Goal: Transaction & Acquisition: Purchase product/service

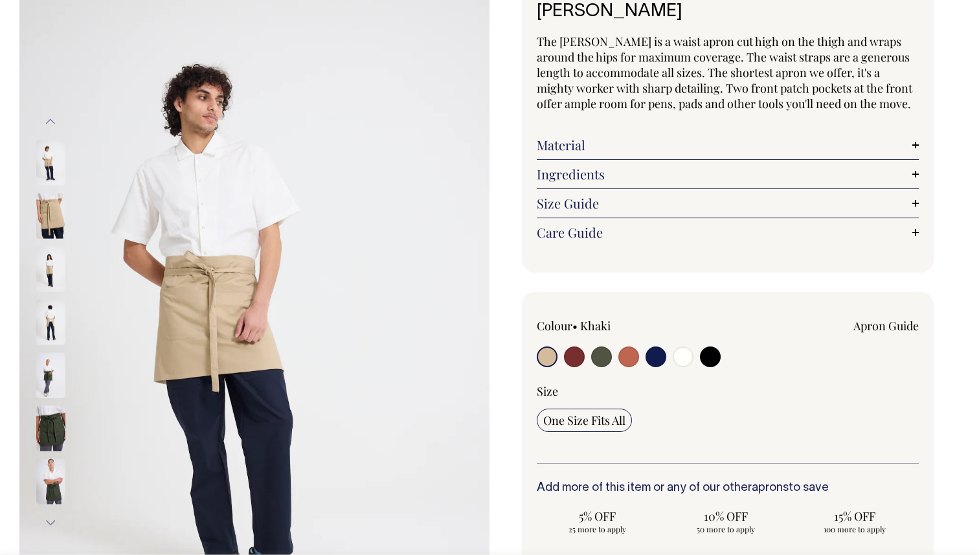
click at [570, 376] on div "Colour • Khaki Apron Guide" at bounding box center [728, 391] width 382 height 146
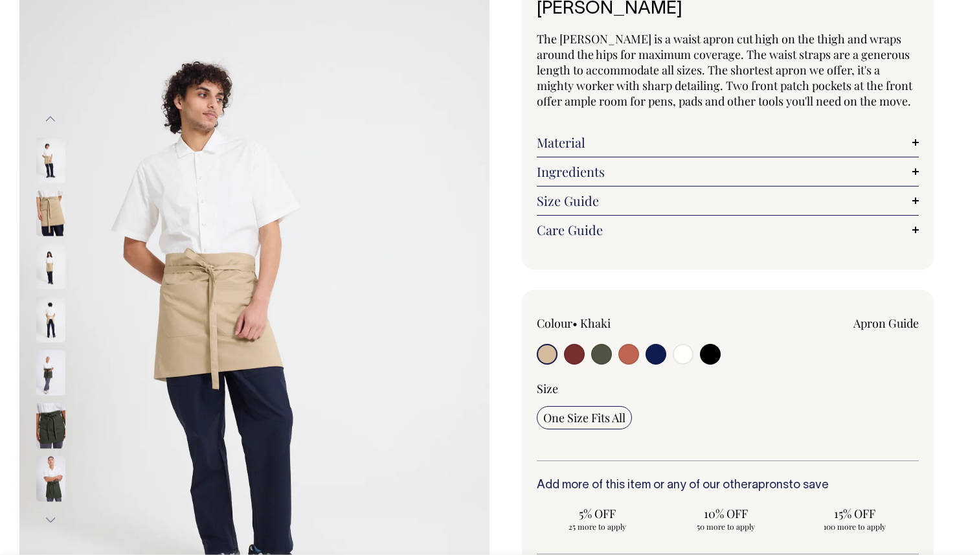
click at [571, 362] on input "radio" at bounding box center [574, 354] width 21 height 21
radio input "true"
select select "Burgundy"
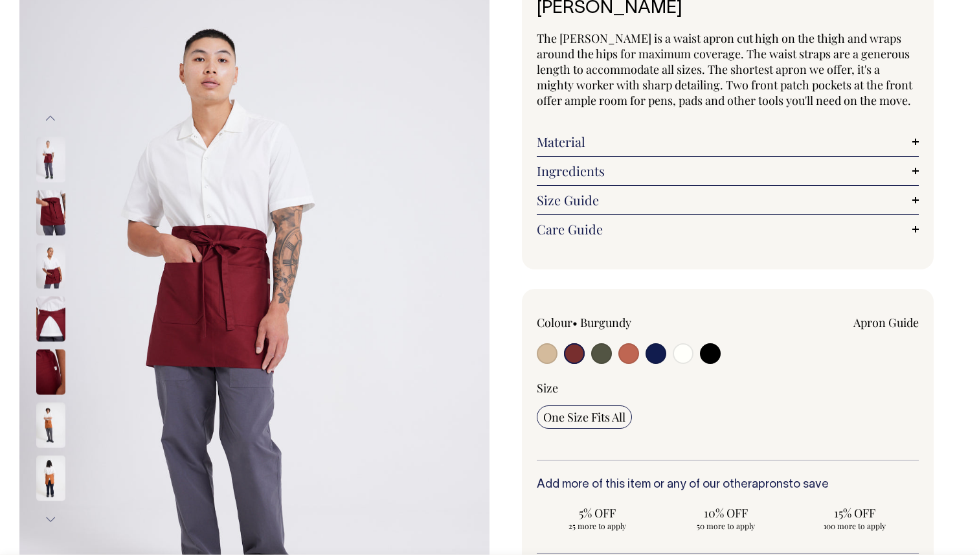
click at [716, 347] on input "radio" at bounding box center [710, 353] width 21 height 21
radio input "true"
select select "Black"
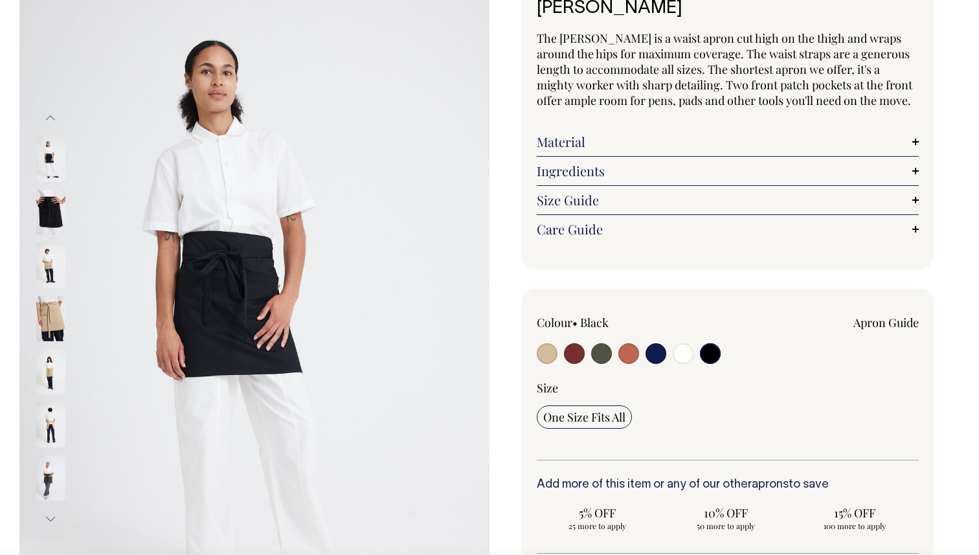
click at [578, 355] on input "radio" at bounding box center [574, 353] width 21 height 21
radio input "true"
select select "Burgundy"
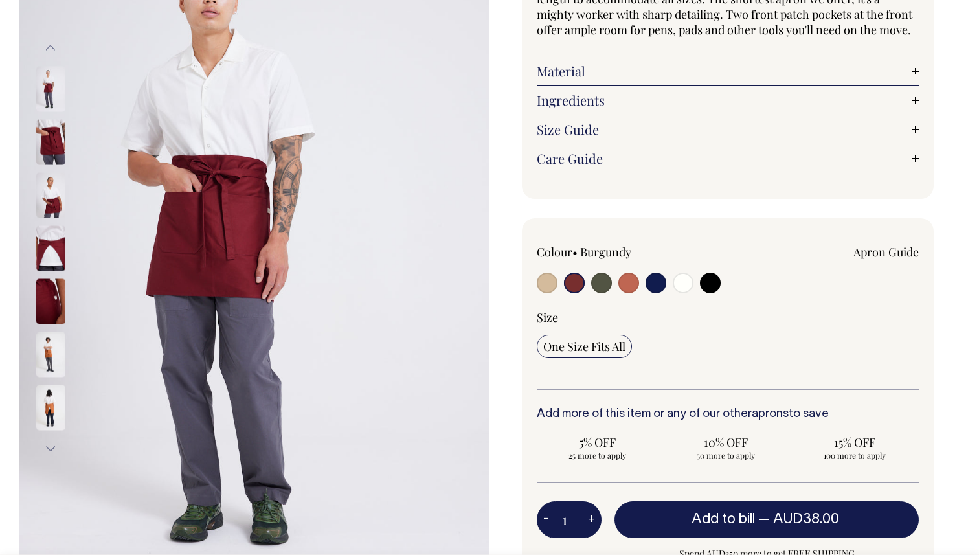
click at [593, 345] on span "One Size Fits All" at bounding box center [584, 347] width 82 height 16
click at [593, 345] on input "One Size Fits All" at bounding box center [584, 346] width 95 height 23
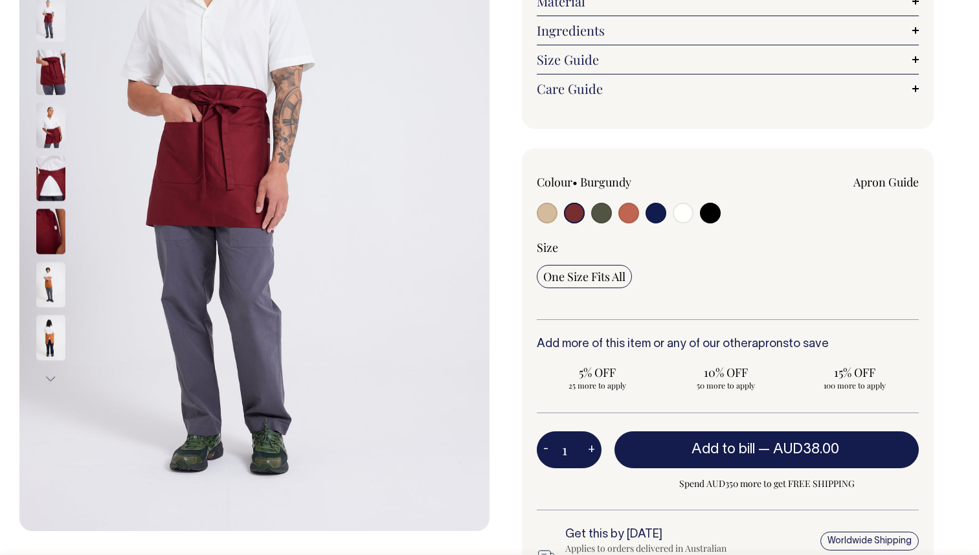
scroll to position [243, 0]
click at [588, 454] on button "+" at bounding box center [592, 450] width 20 height 26
type input "2"
click at [588, 454] on button "+" at bounding box center [592, 450] width 20 height 26
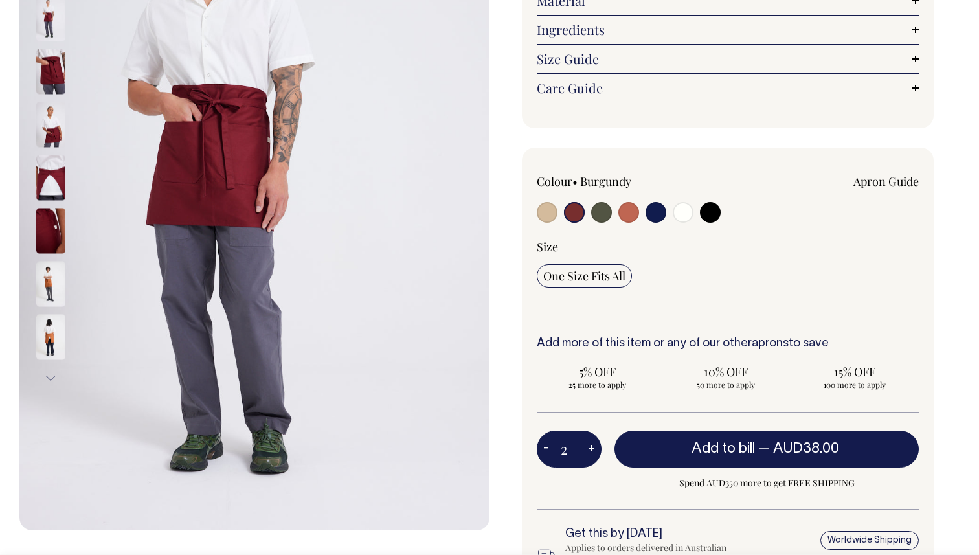
type input "3"
click at [588, 454] on button "+" at bounding box center [592, 450] width 20 height 26
type input "4"
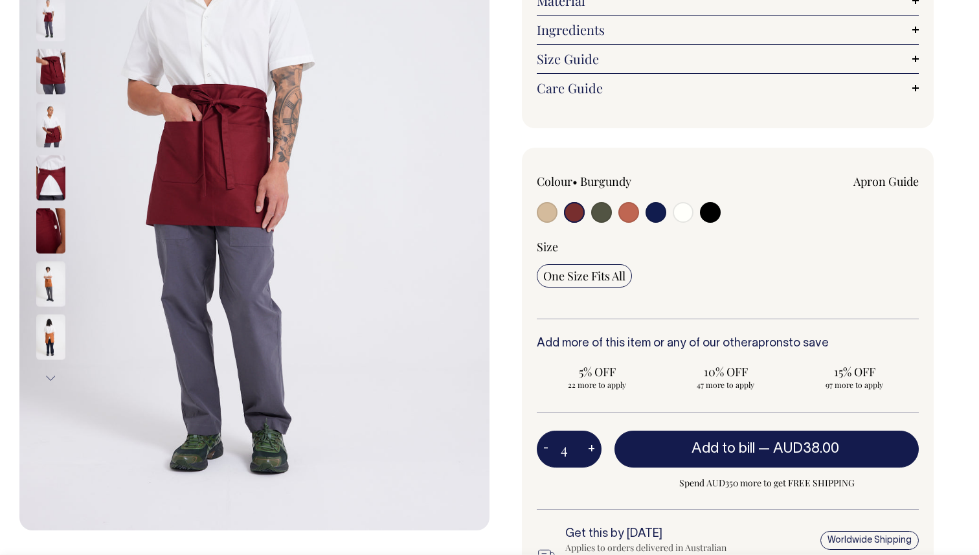
click at [588, 454] on button "+" at bounding box center [592, 450] width 20 height 26
type input "5"
click at [588, 454] on button "+" at bounding box center [592, 450] width 20 height 26
type input "6"
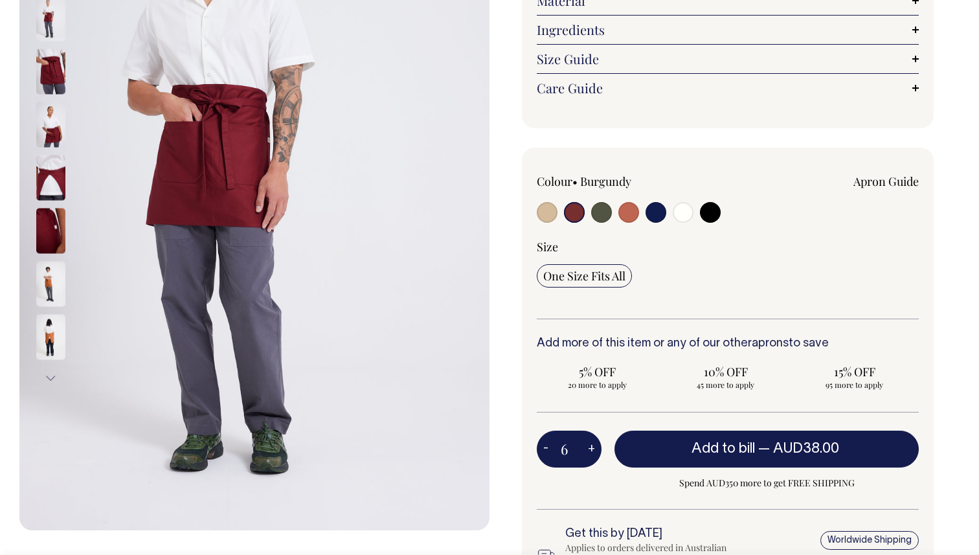
type input "6"
click at [588, 454] on button "+" at bounding box center [592, 450] width 20 height 26
type input "7"
click at [588, 454] on button "+" at bounding box center [592, 450] width 20 height 26
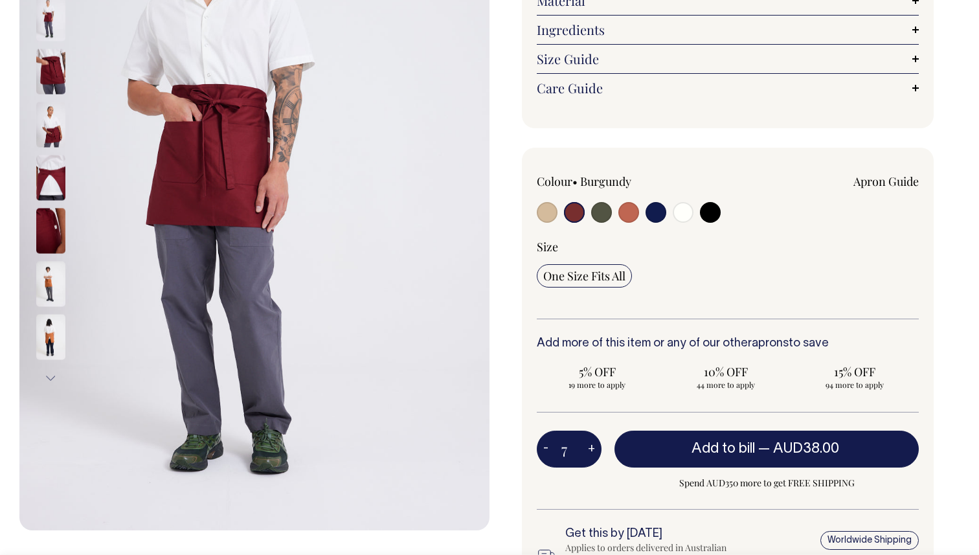
type input "8"
click at [588, 454] on button "+" at bounding box center [592, 450] width 20 height 26
type input "9"
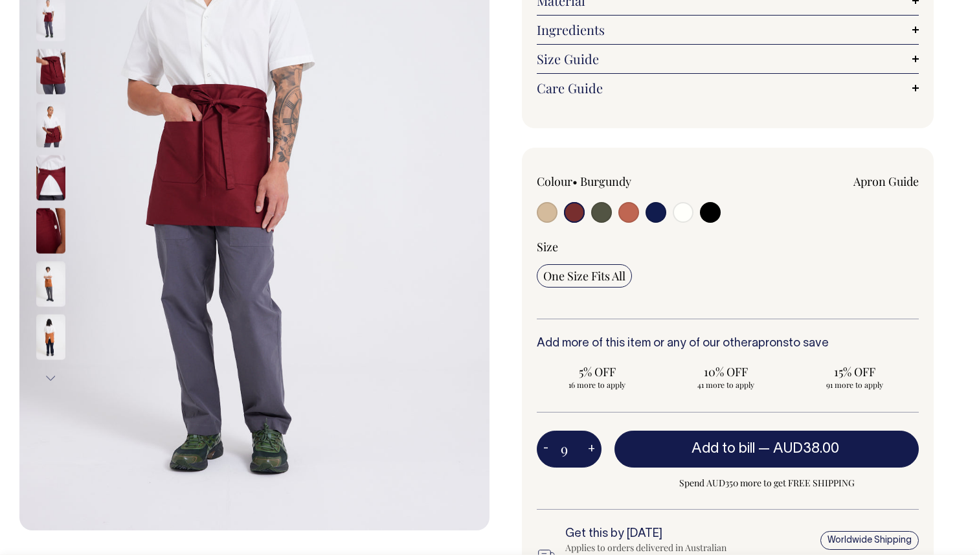
click at [588, 454] on button "+" at bounding box center [592, 450] width 20 height 26
type input "10"
click at [588, 454] on button "+" at bounding box center [592, 450] width 20 height 26
type input "11"
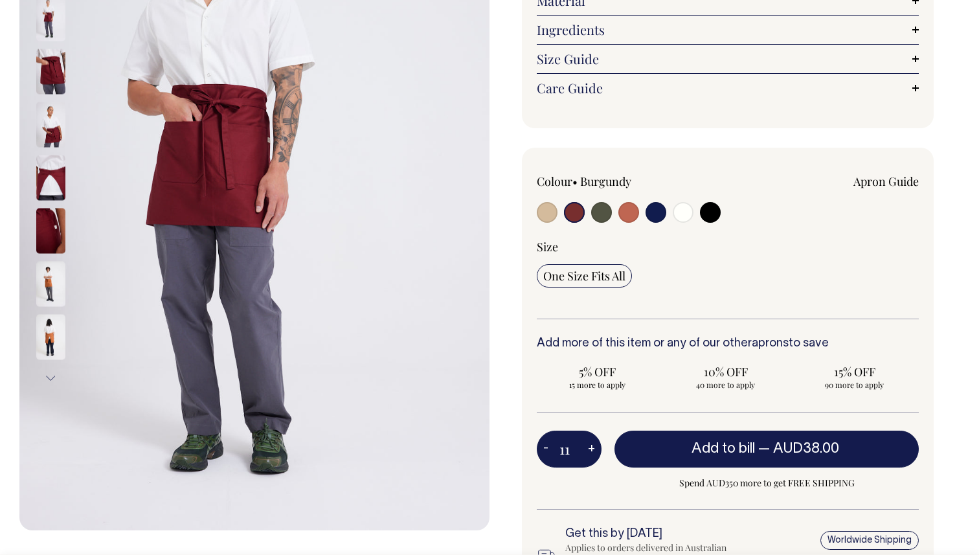
type input "11"
click at [588, 454] on button "+" at bounding box center [592, 450] width 20 height 26
type input "12"
click at [588, 454] on button "+" at bounding box center [592, 450] width 20 height 26
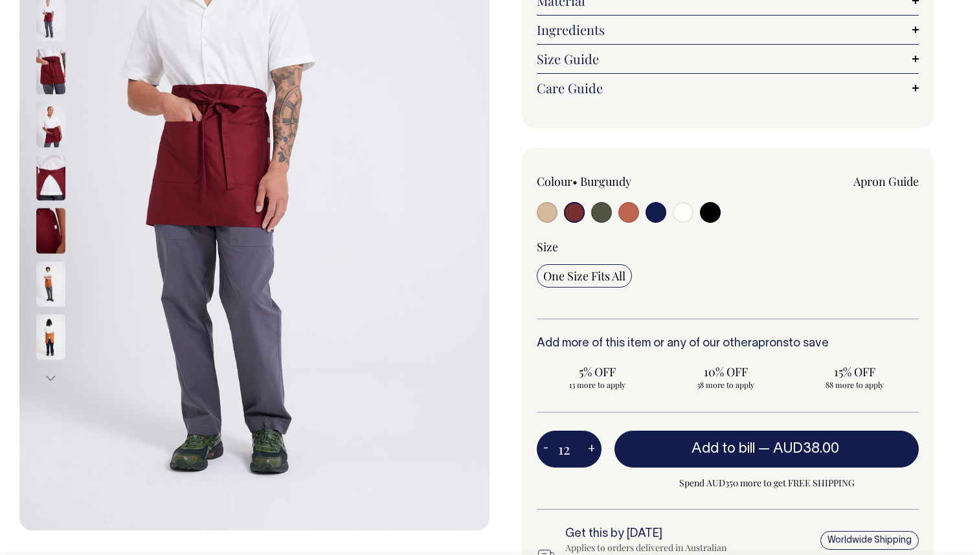
type input "13"
click at [588, 454] on button "+" at bounding box center [592, 450] width 20 height 26
type input "14"
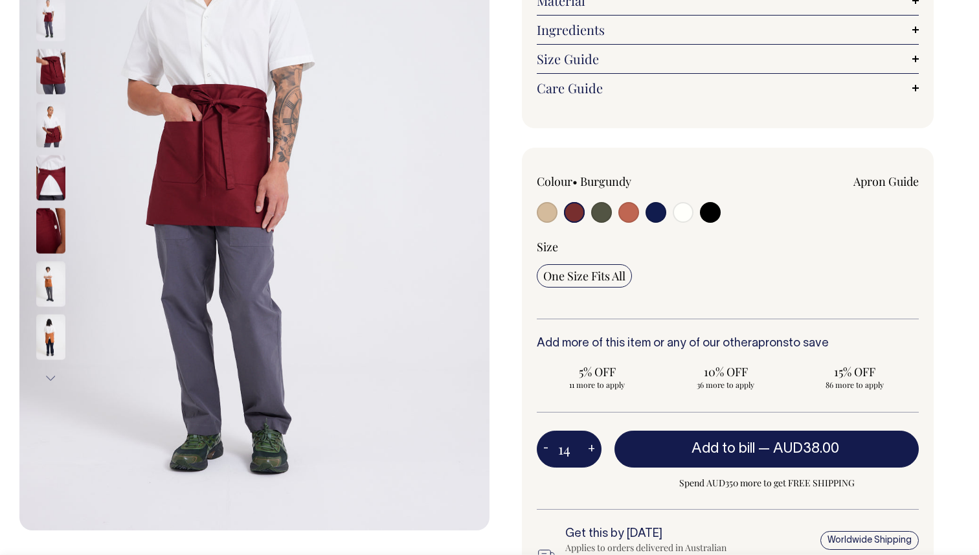
click at [588, 454] on button "+" at bounding box center [592, 450] width 20 height 26
type input "15"
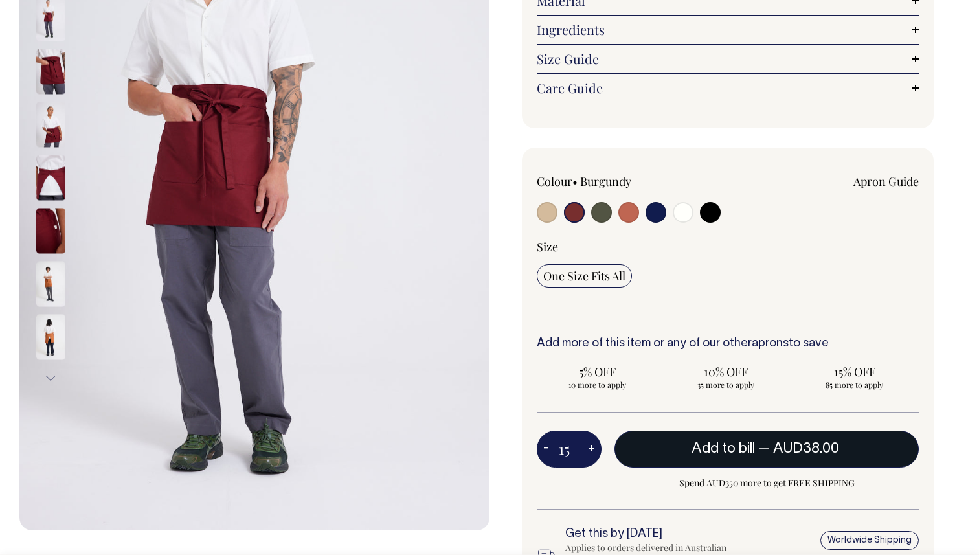
click at [676, 448] on button "Add to bill — AUD38.00" at bounding box center [767, 449] width 304 height 36
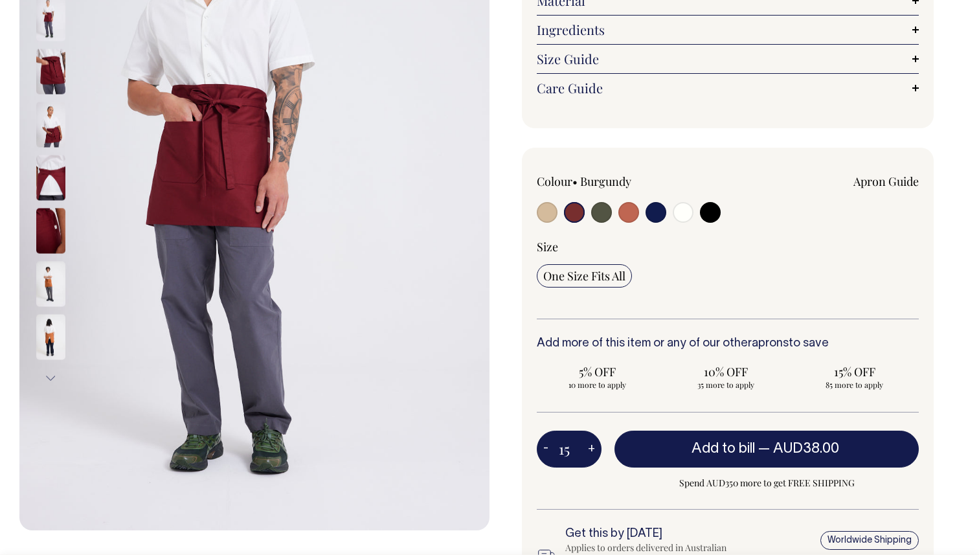
type input "1"
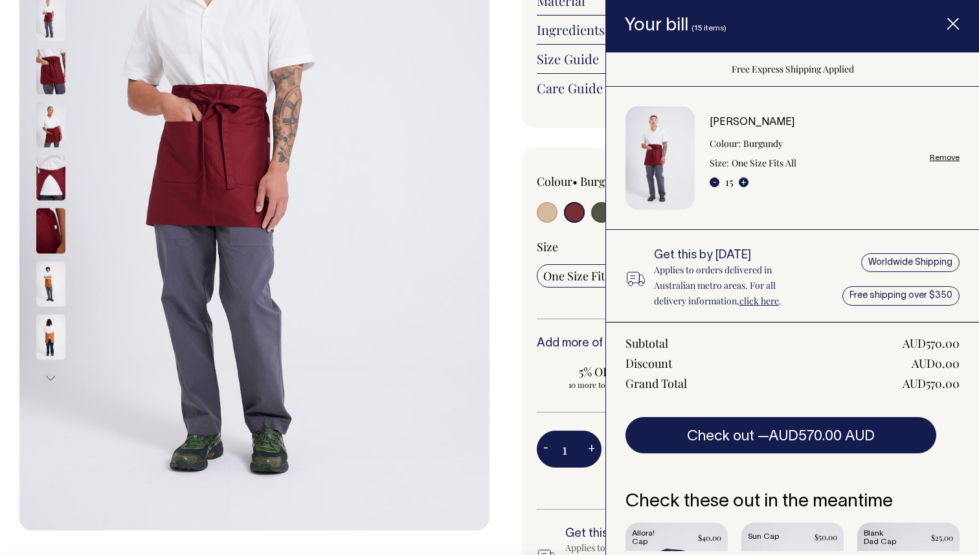
scroll to position [80, 0]
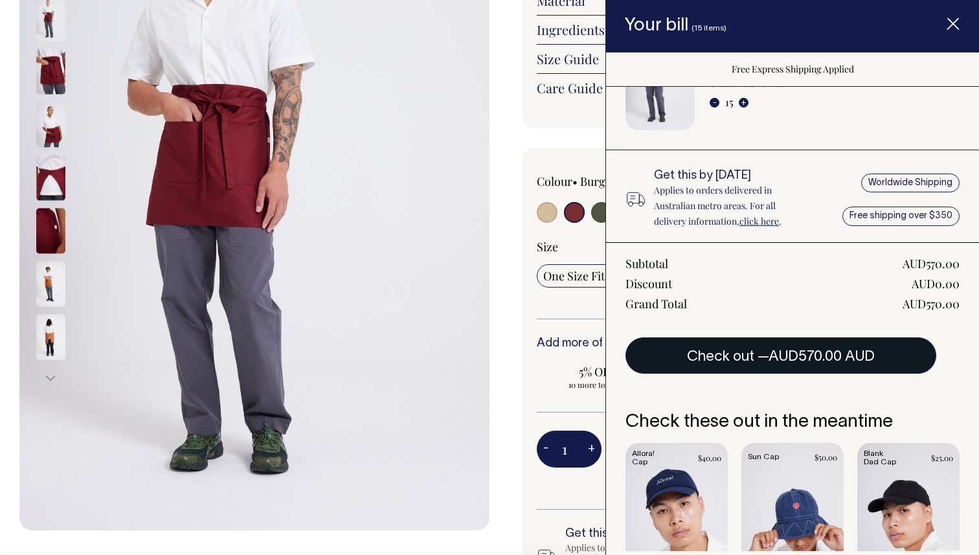
click at [768, 353] on button "Check out — AUD570.00 AUD" at bounding box center [781, 355] width 311 height 36
